Goal: Transaction & Acquisition: Book appointment/travel/reservation

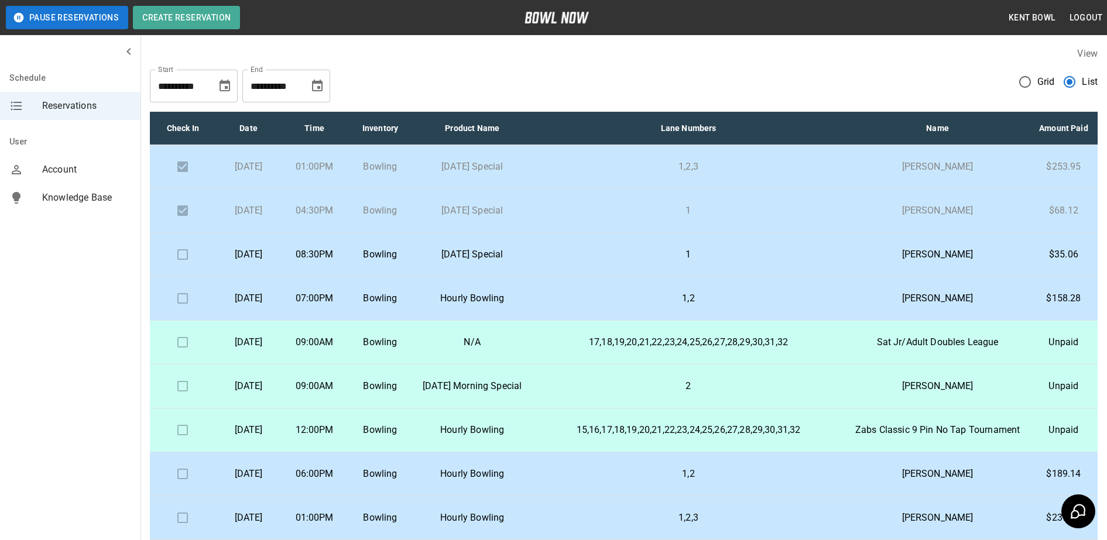
click at [482, 262] on p "[DATE] Special" at bounding box center [473, 255] width 100 height 14
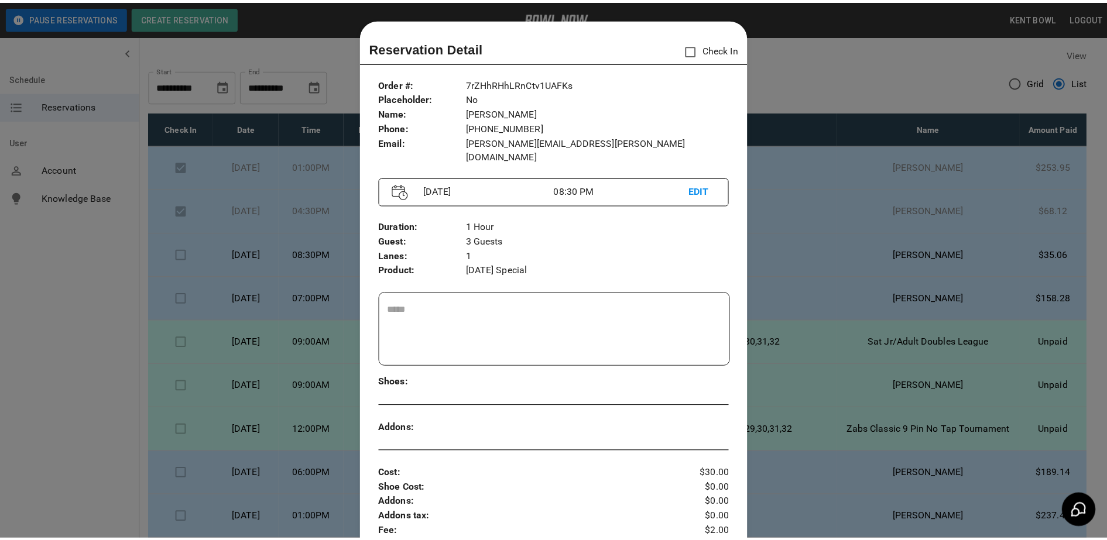
scroll to position [19, 0]
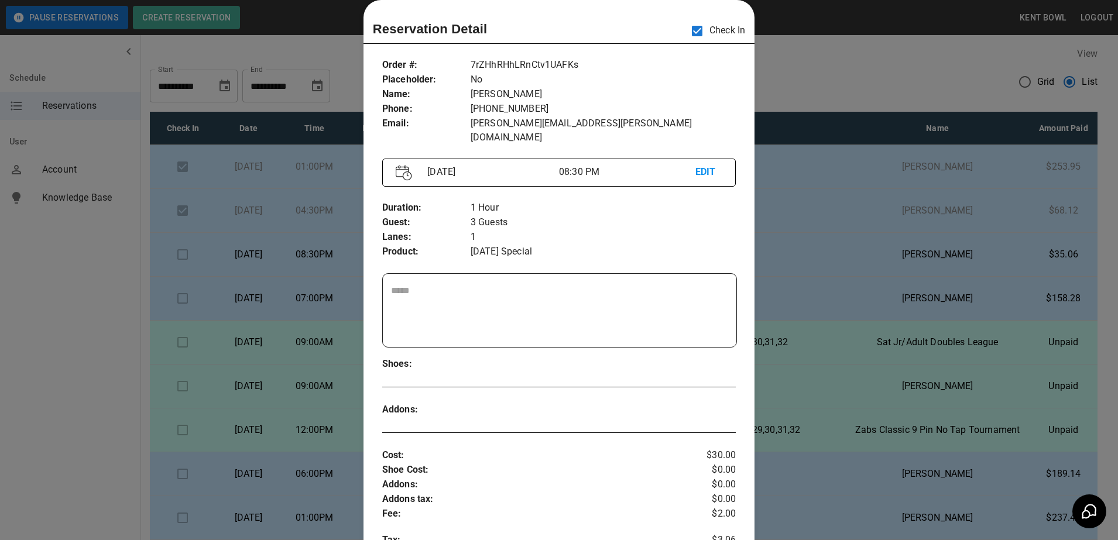
click at [84, 311] on div at bounding box center [559, 270] width 1118 height 540
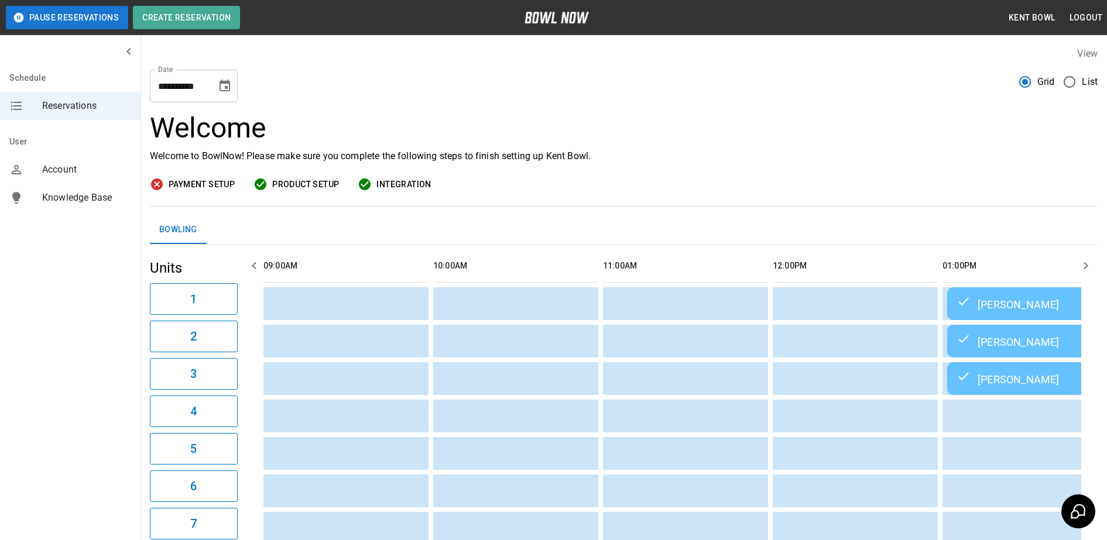
scroll to position [0, 1746]
